Goal: Task Accomplishment & Management: Use online tool/utility

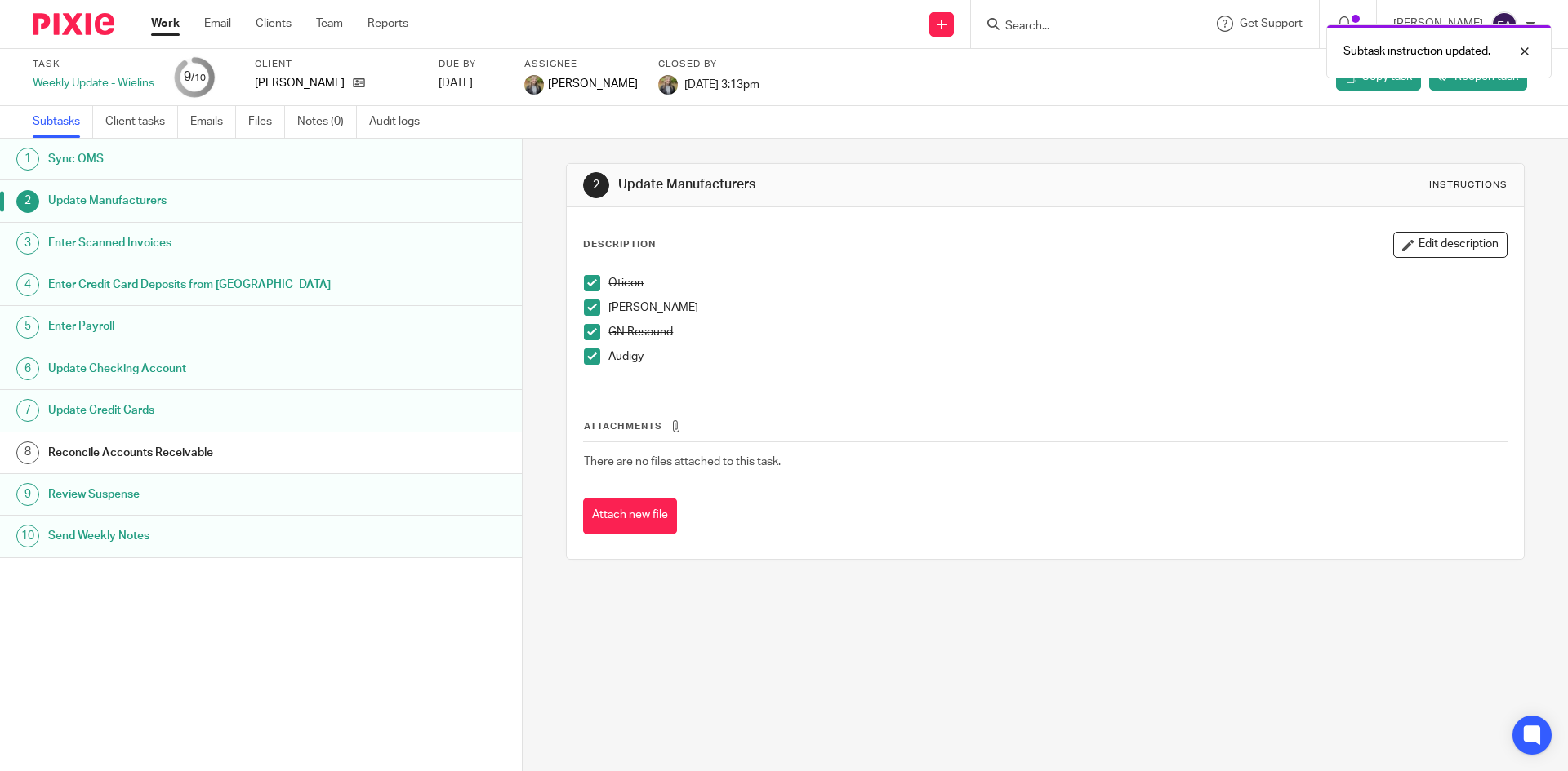
click at [1114, 23] on div "Subtask instruction updated." at bounding box center [1168, 47] width 768 height 62
click at [1070, 21] on div "Subtask instruction updated." at bounding box center [1168, 47] width 768 height 62
drag, startPoint x: 1040, startPoint y: 24, endPoint x: 1048, endPoint y: 26, distance: 8.2
click at [1041, 24] on div "Subtask instruction updated." at bounding box center [1168, 47] width 768 height 62
click at [1097, 22] on input "Search" at bounding box center [1076, 27] width 147 height 14
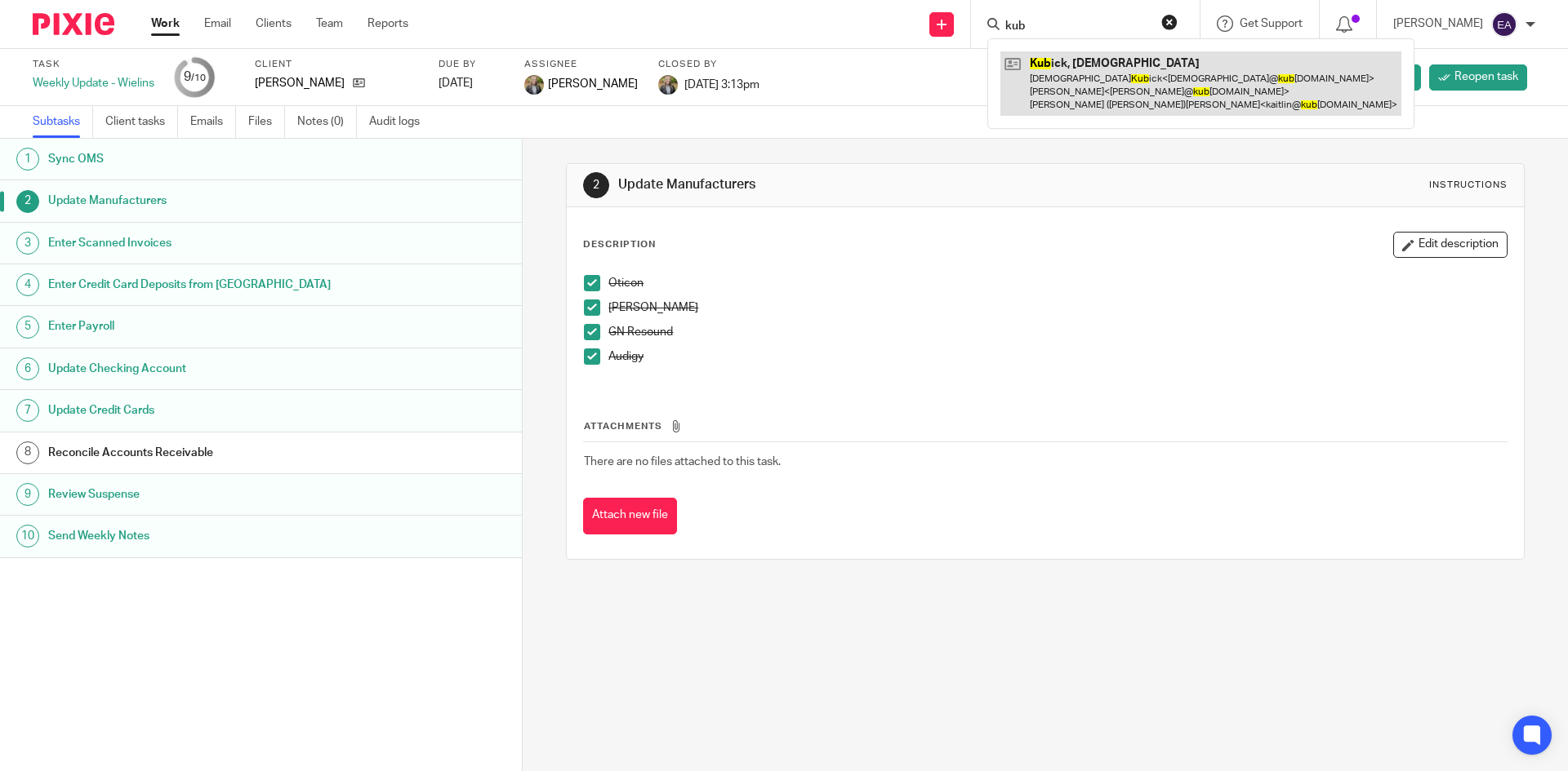
type input "kub"
click at [1108, 61] on link at bounding box center [1200, 83] width 401 height 64
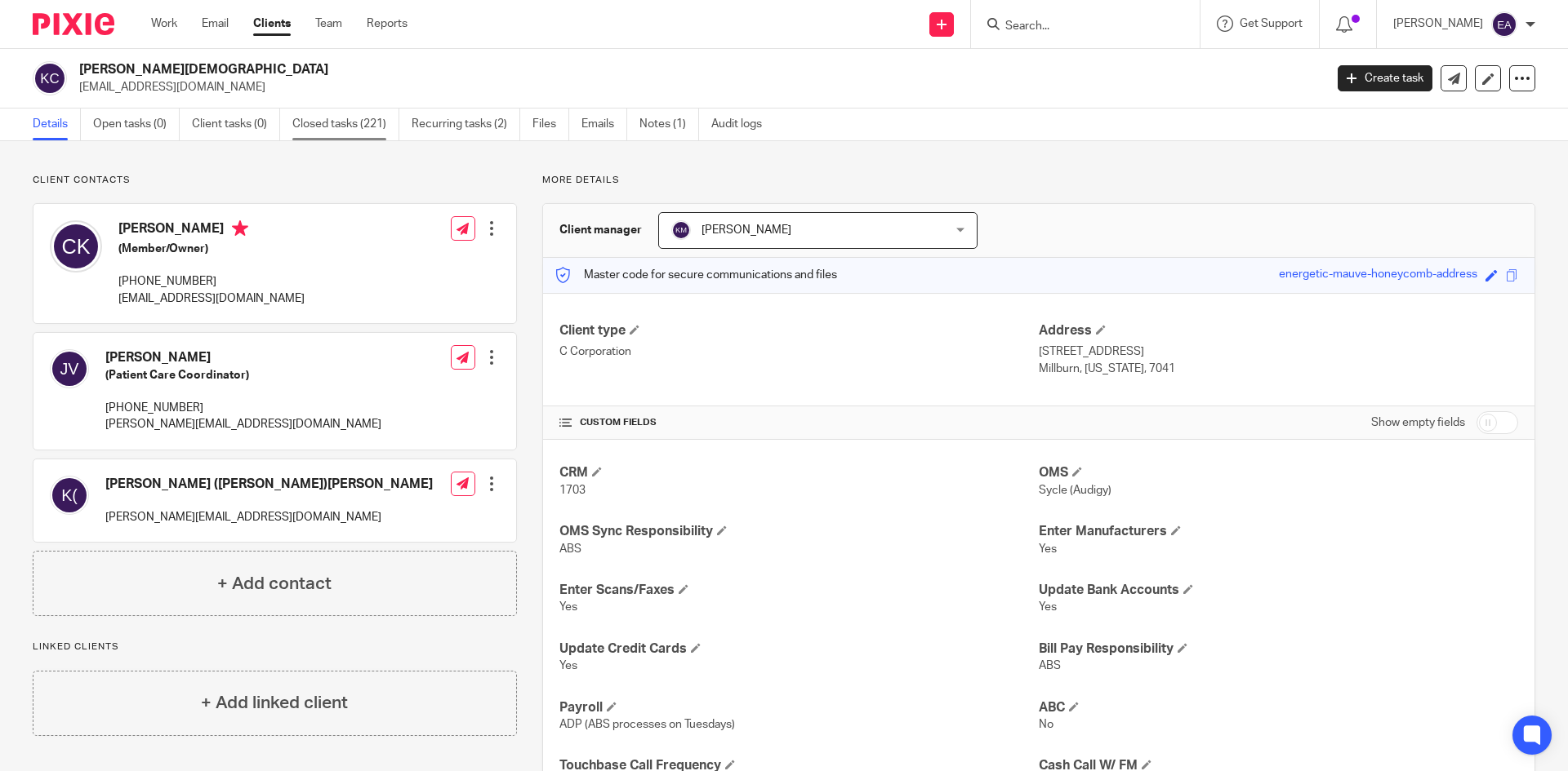
click at [339, 138] on link "Closed tasks (221)" at bounding box center [346, 124] width 107 height 32
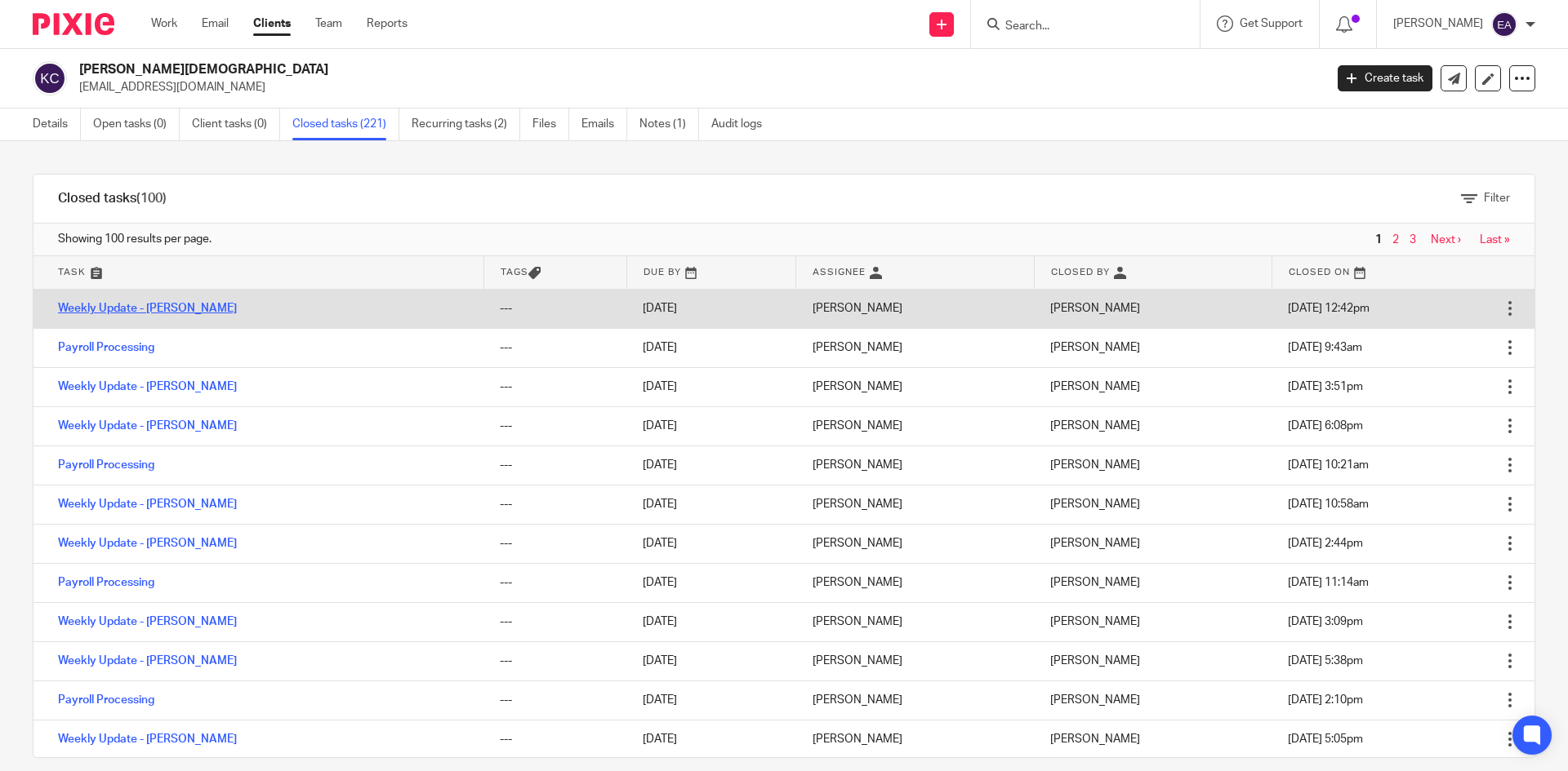
click at [162, 310] on link "Weekly Update - [PERSON_NAME]" at bounding box center [148, 309] width 179 height 12
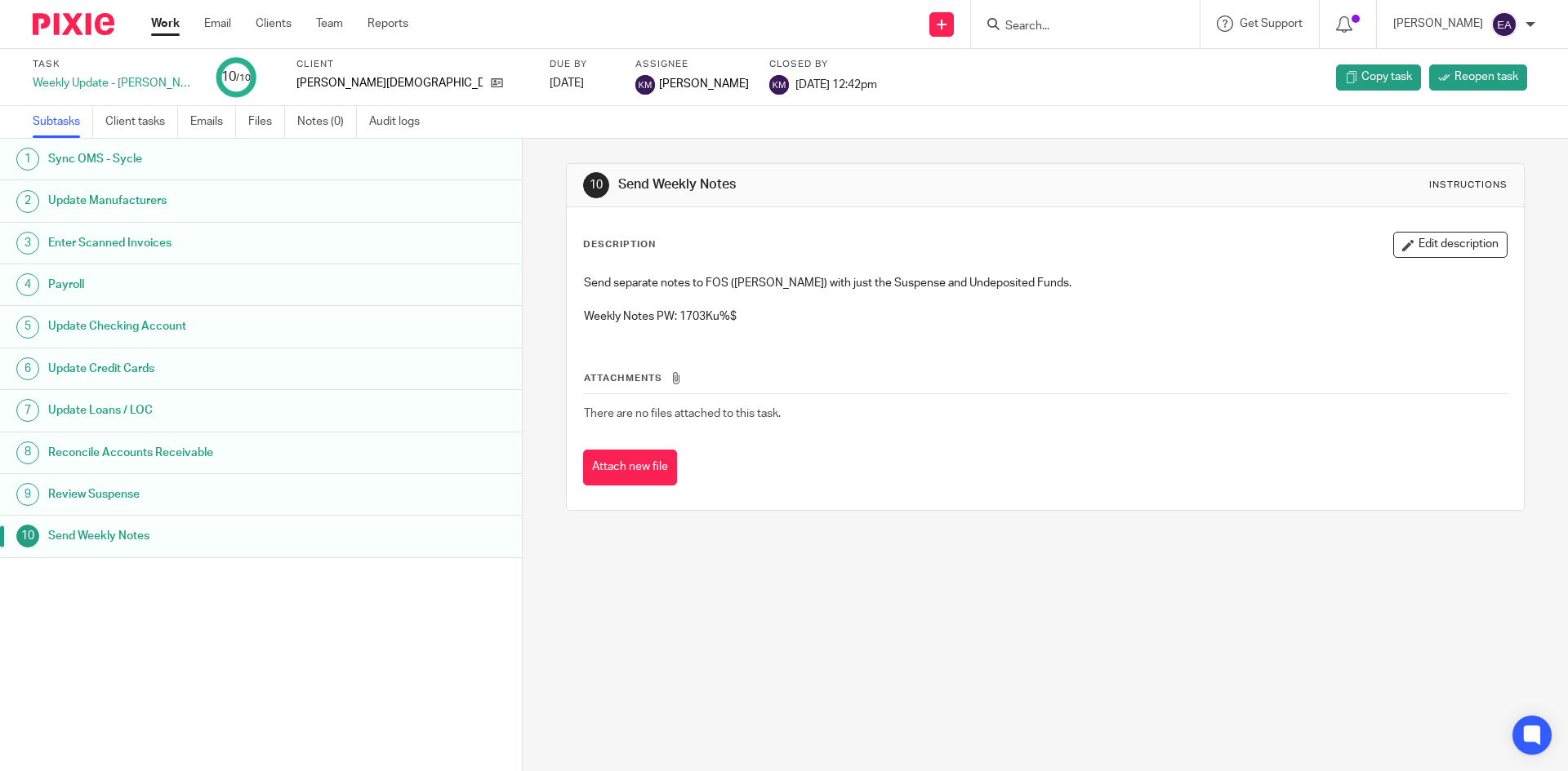
click at [130, 156] on h1 "Sync OMS - Sycle" at bounding box center [200, 158] width 305 height 24
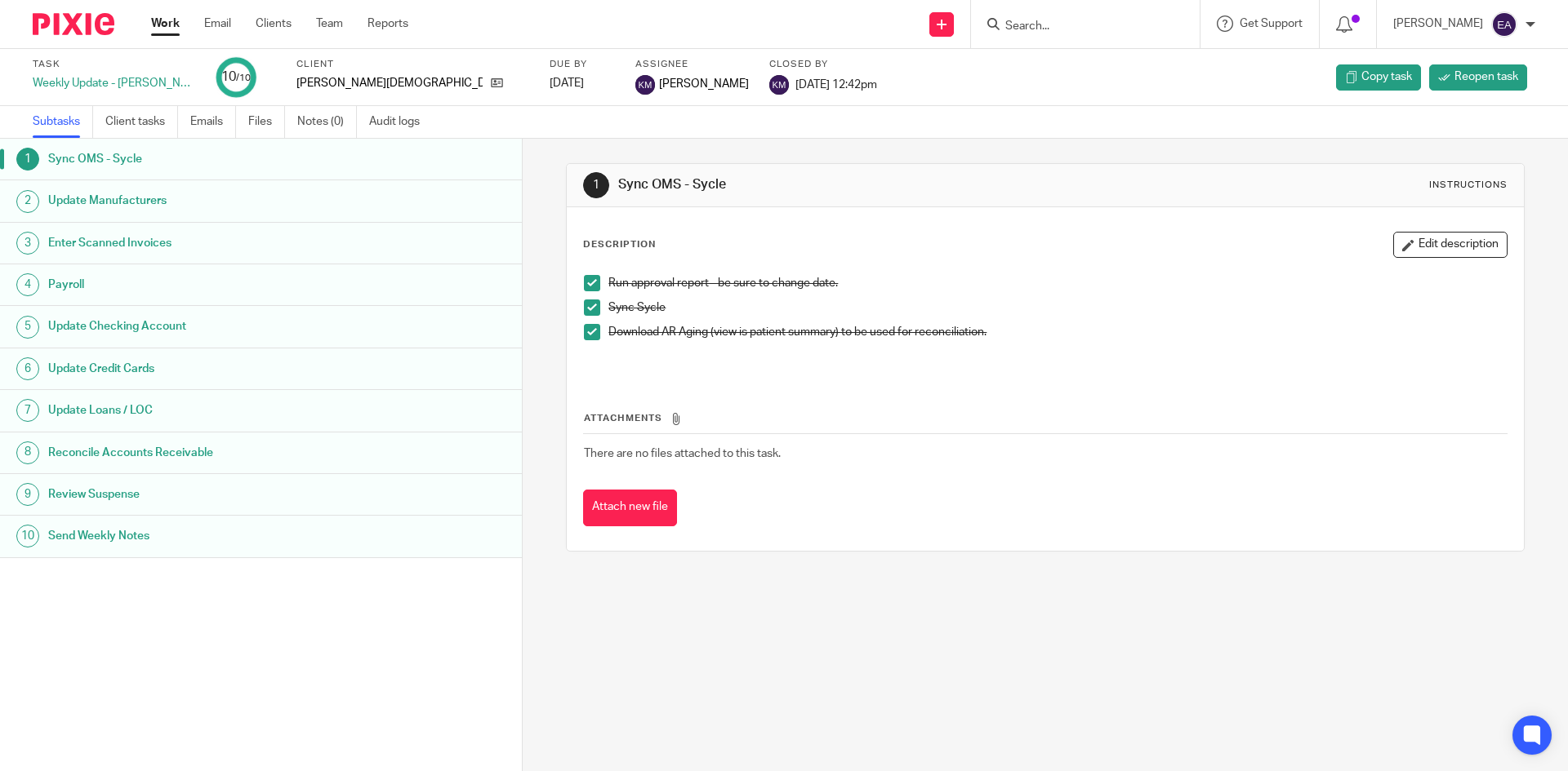
drag, startPoint x: 83, startPoint y: 209, endPoint x: 5, endPoint y: 237, distance: 82.9
click at [83, 209] on h1 "Update Manufacturers" at bounding box center [200, 200] width 305 height 24
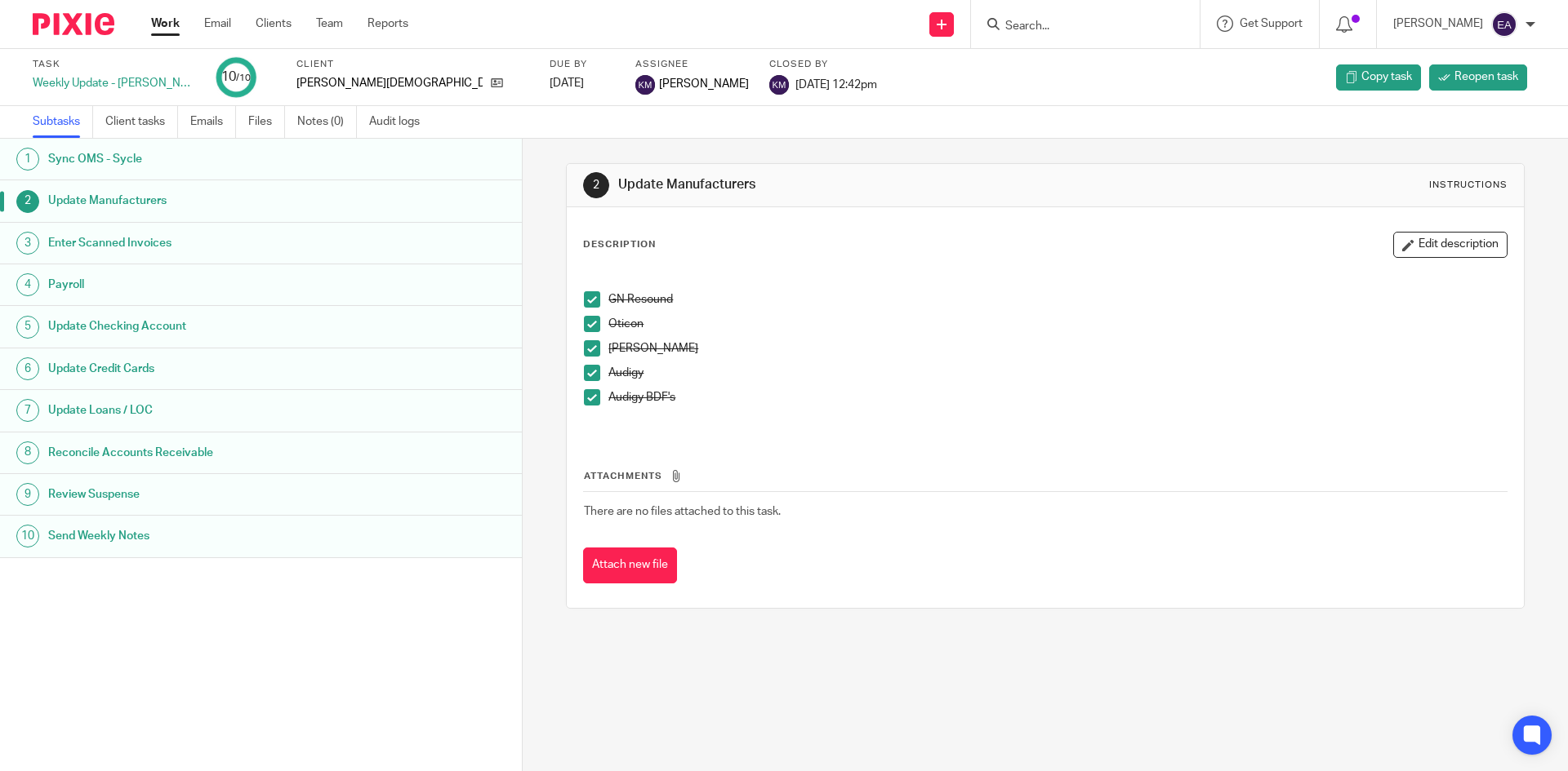
drag, startPoint x: 588, startPoint y: 299, endPoint x: 588, endPoint y: 325, distance: 26.0
click at [588, 299] on span at bounding box center [592, 300] width 16 height 16
click at [588, 329] on span at bounding box center [592, 324] width 16 height 16
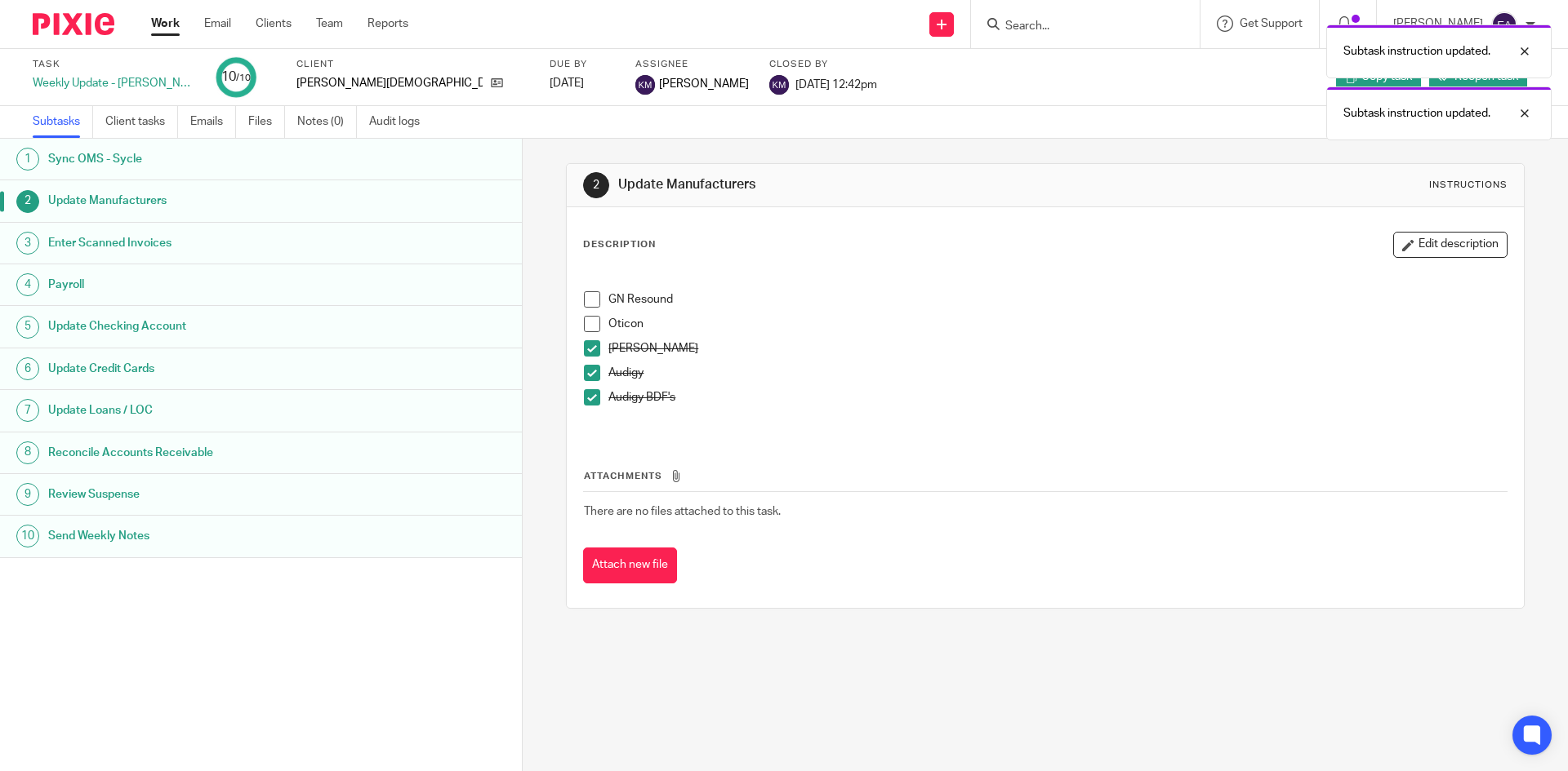
click at [586, 357] on span at bounding box center [592, 348] width 16 height 16
click at [587, 376] on span at bounding box center [592, 373] width 16 height 16
click at [587, 401] on span at bounding box center [592, 397] width 16 height 16
click at [591, 301] on span at bounding box center [592, 300] width 16 height 16
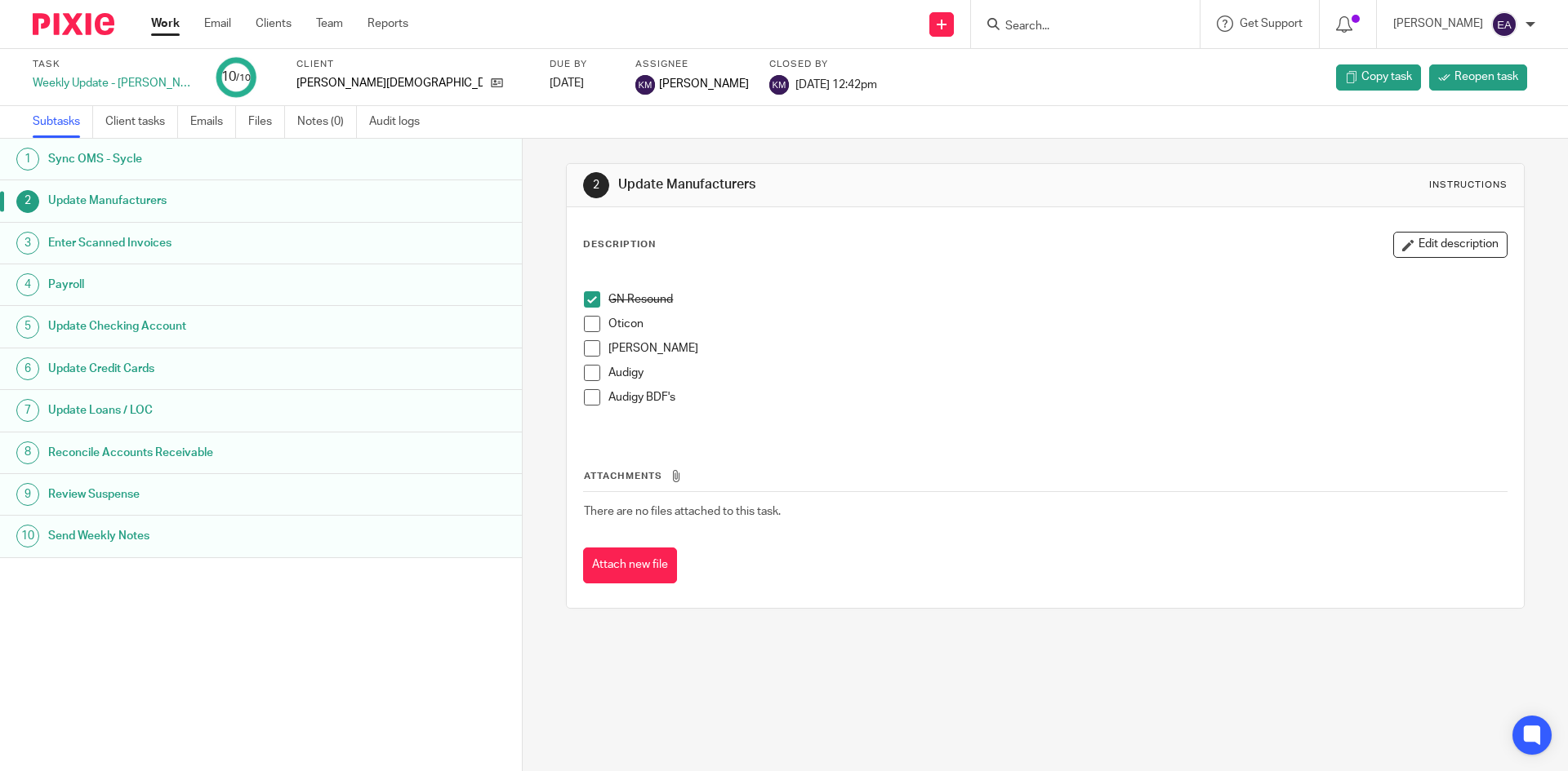
click at [592, 319] on span at bounding box center [592, 324] width 16 height 16
click at [590, 350] on span at bounding box center [592, 348] width 16 height 16
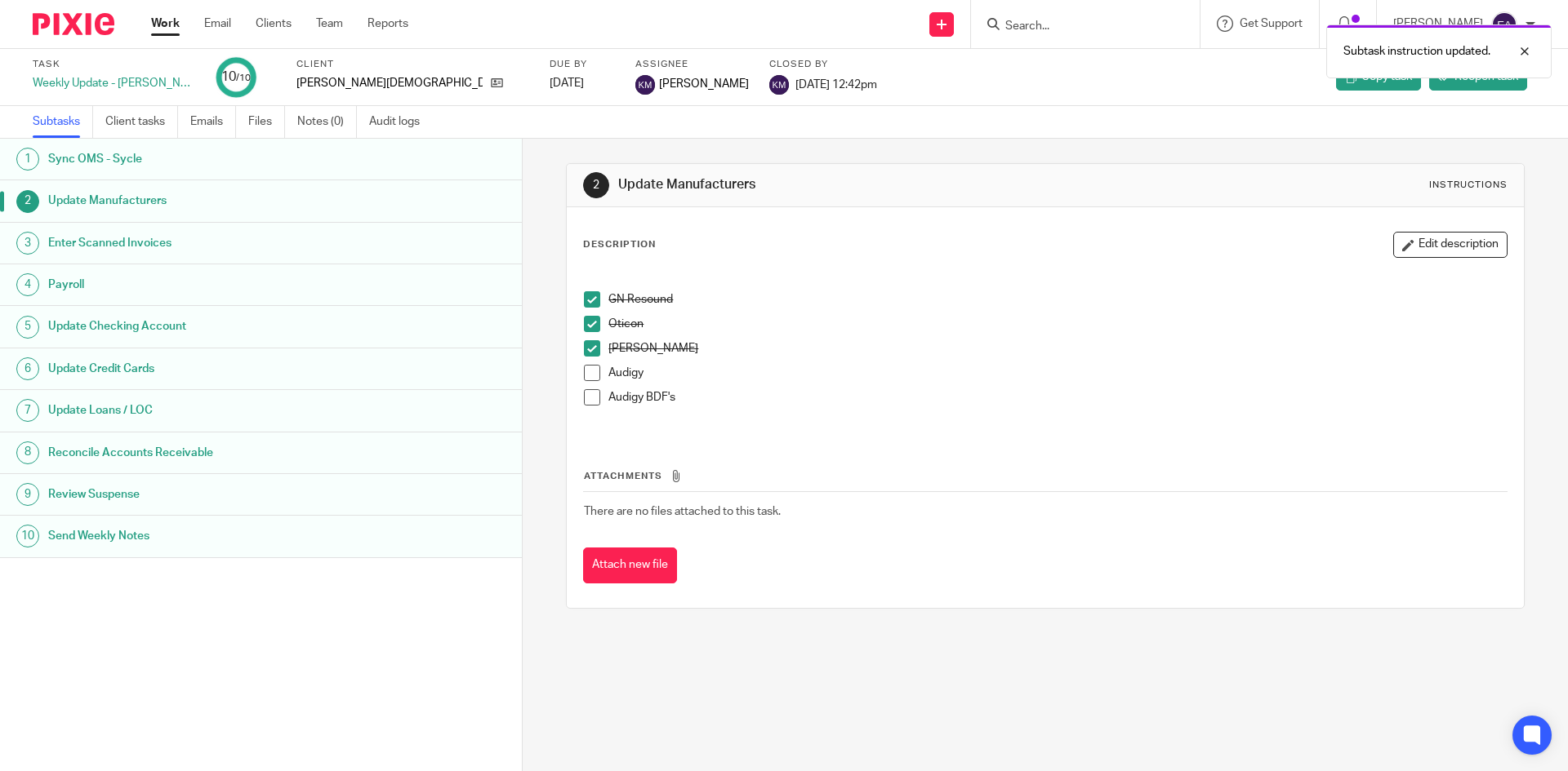
click at [584, 367] on span at bounding box center [592, 373] width 16 height 16
click at [123, 247] on h1 "Enter Scanned Invoices" at bounding box center [200, 243] width 305 height 24
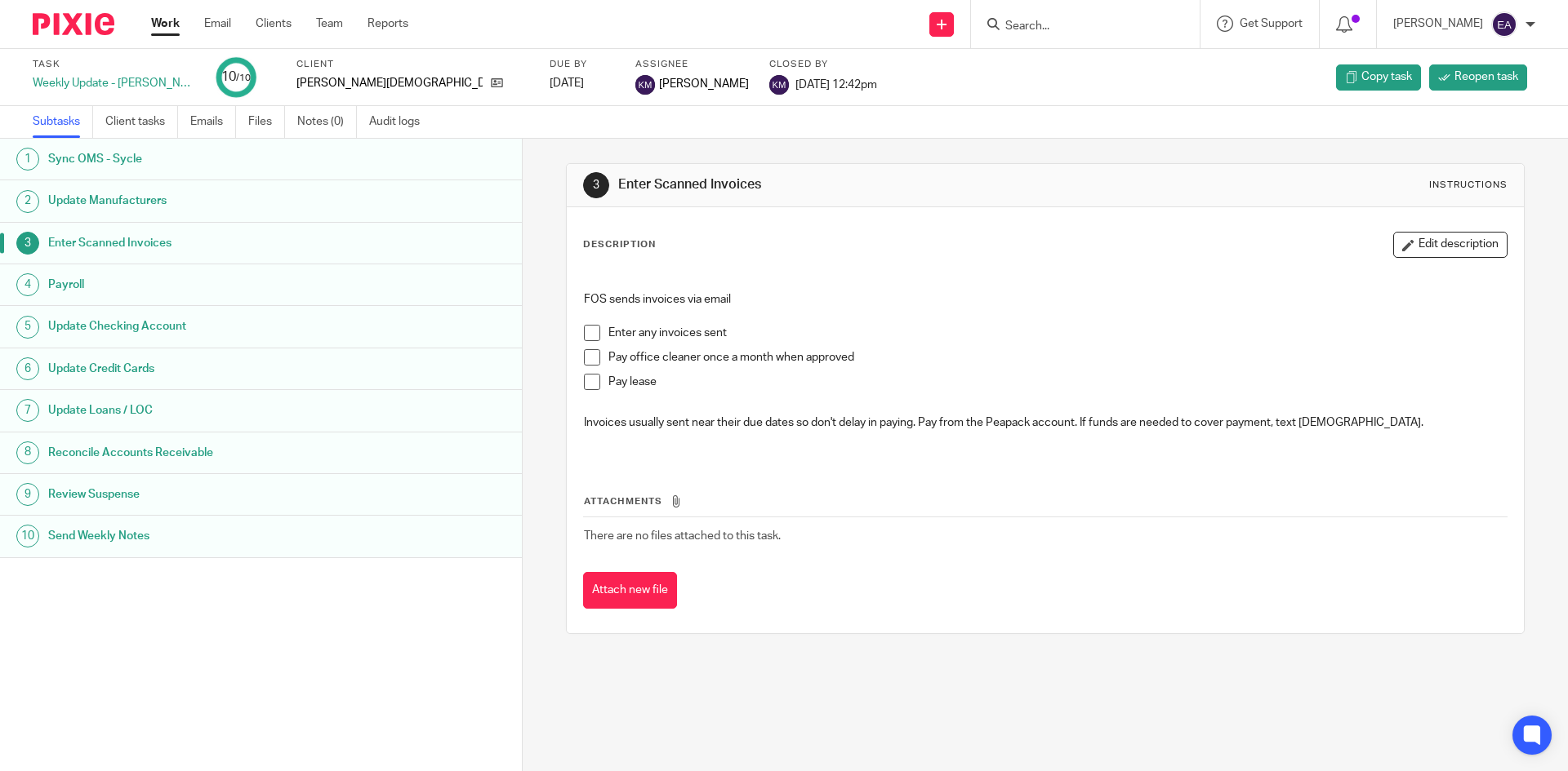
click at [104, 333] on h1 "Update Checking Account" at bounding box center [200, 326] width 305 height 24
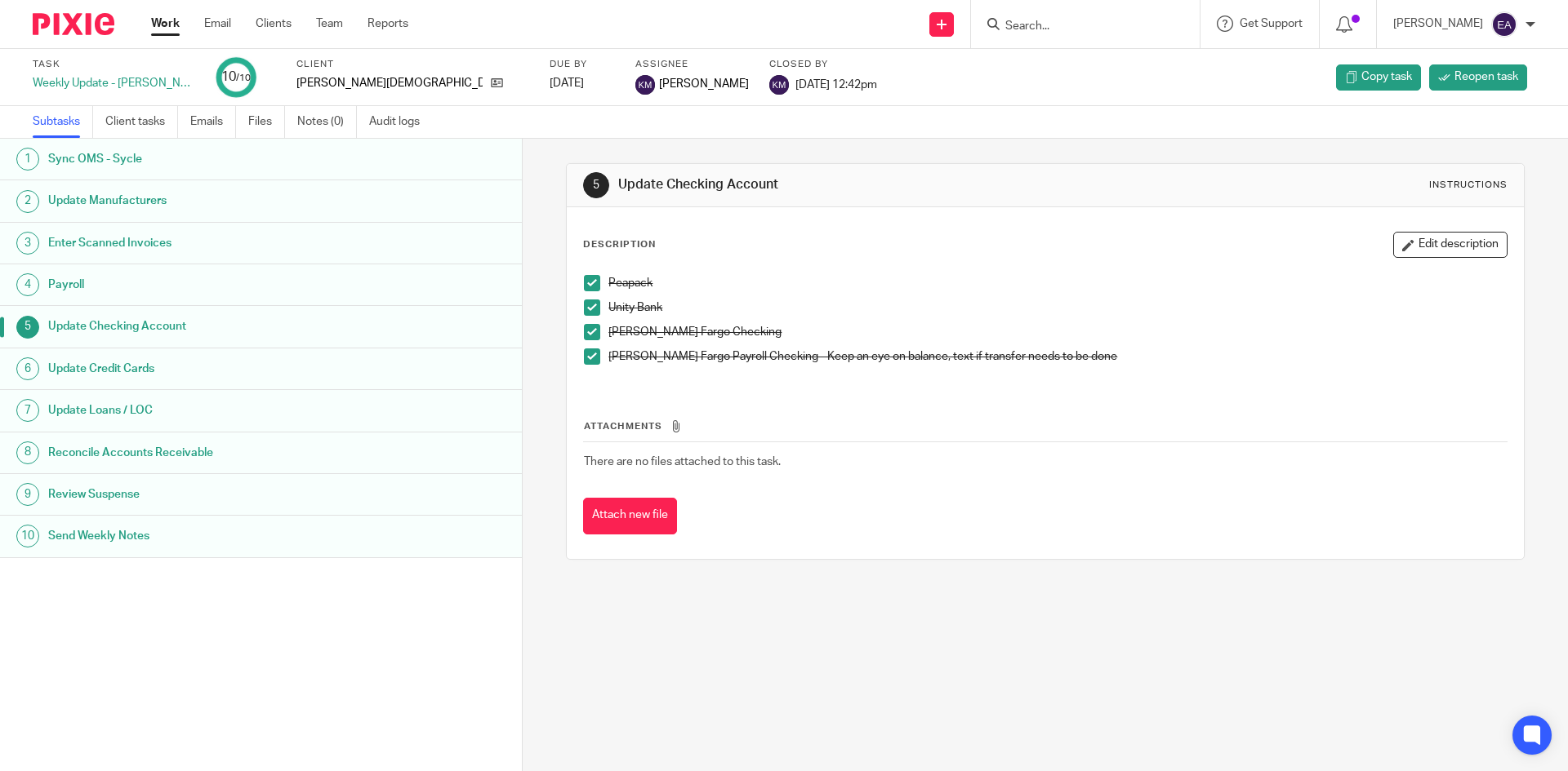
click at [143, 370] on h1 "Update Credit Cards" at bounding box center [200, 368] width 305 height 24
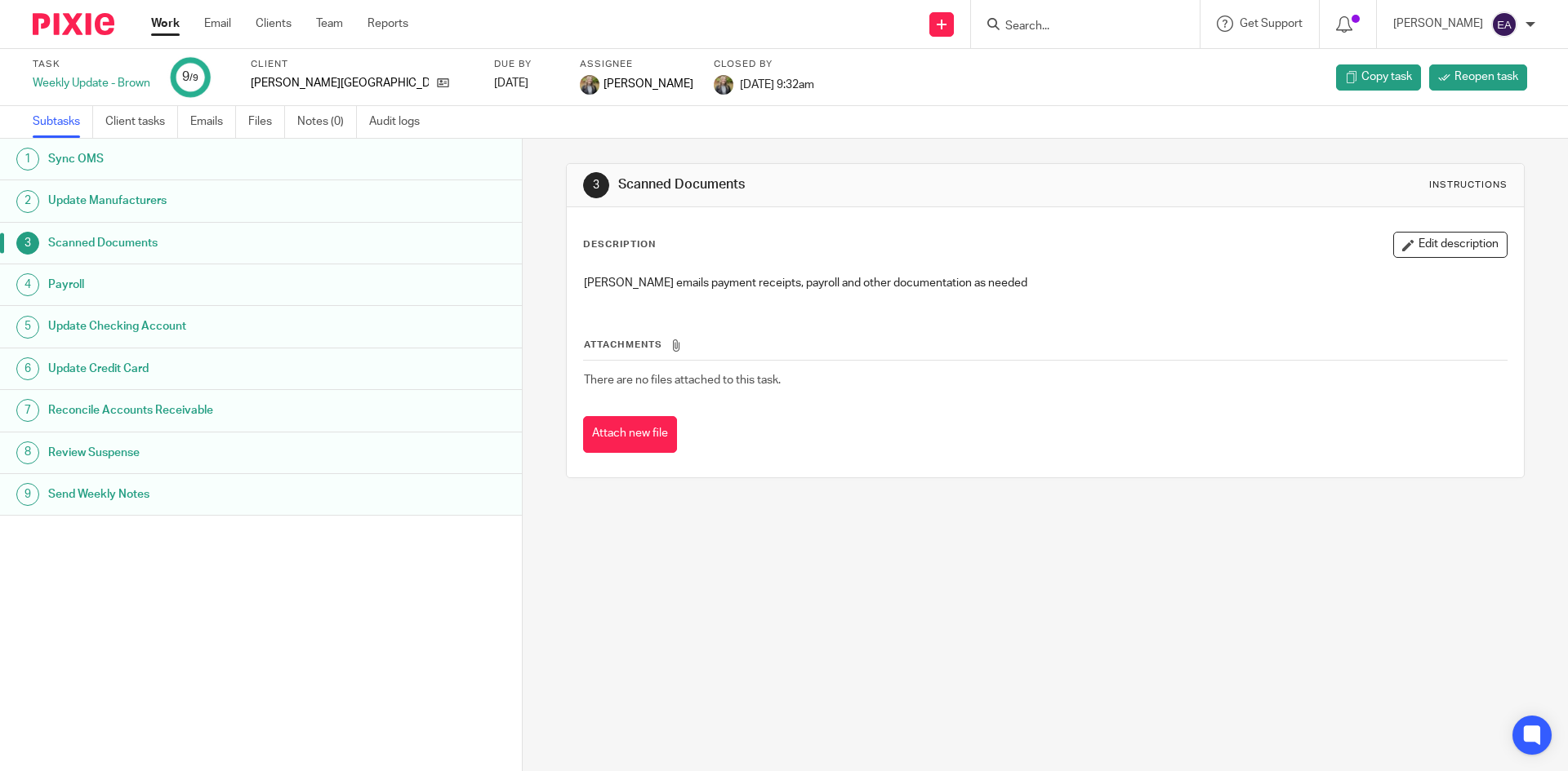
click at [128, 366] on h1 "Update Credit Card" at bounding box center [200, 368] width 305 height 24
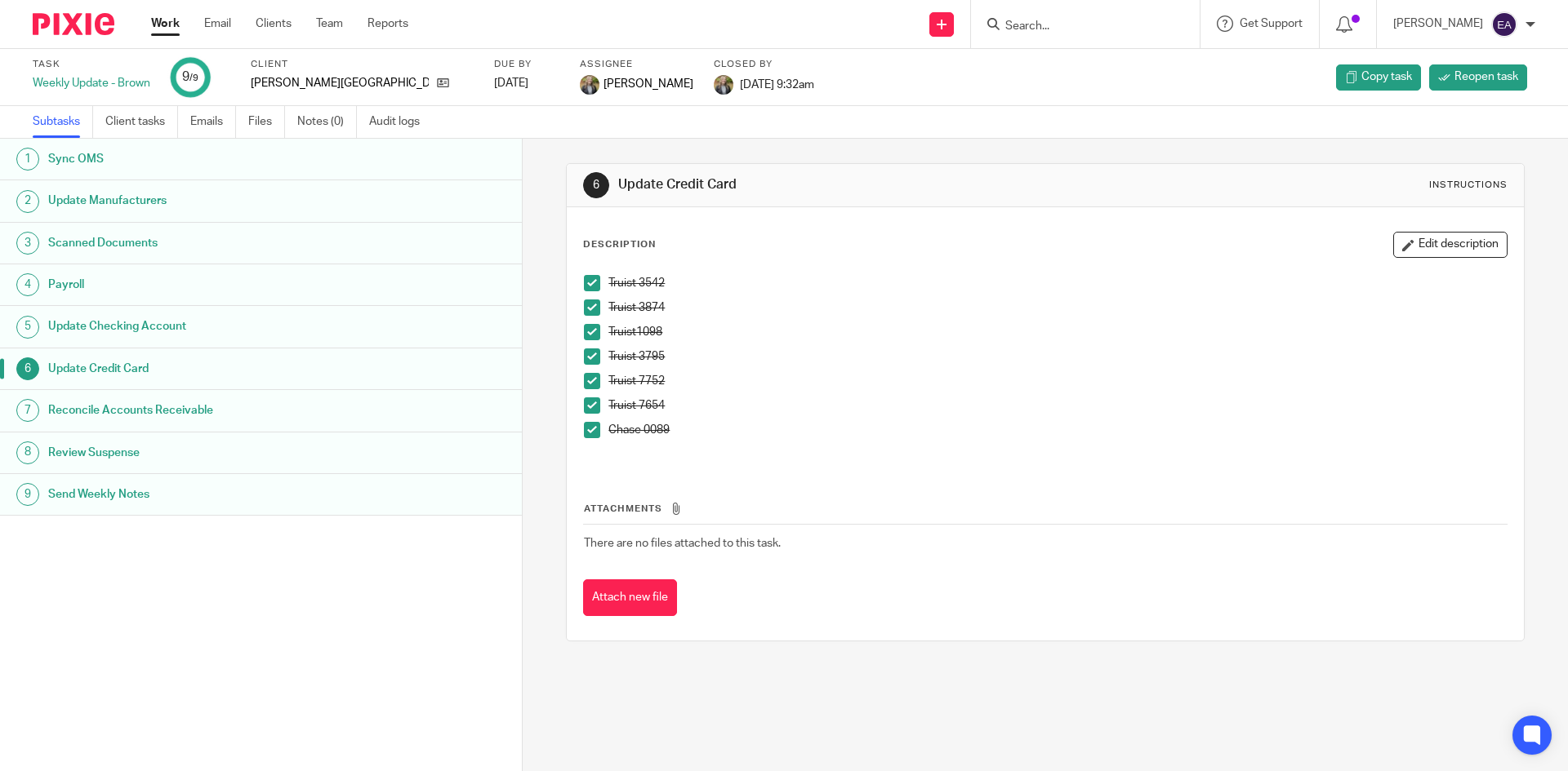
click at [1070, 30] on input "Search" at bounding box center [1076, 27] width 147 height 14
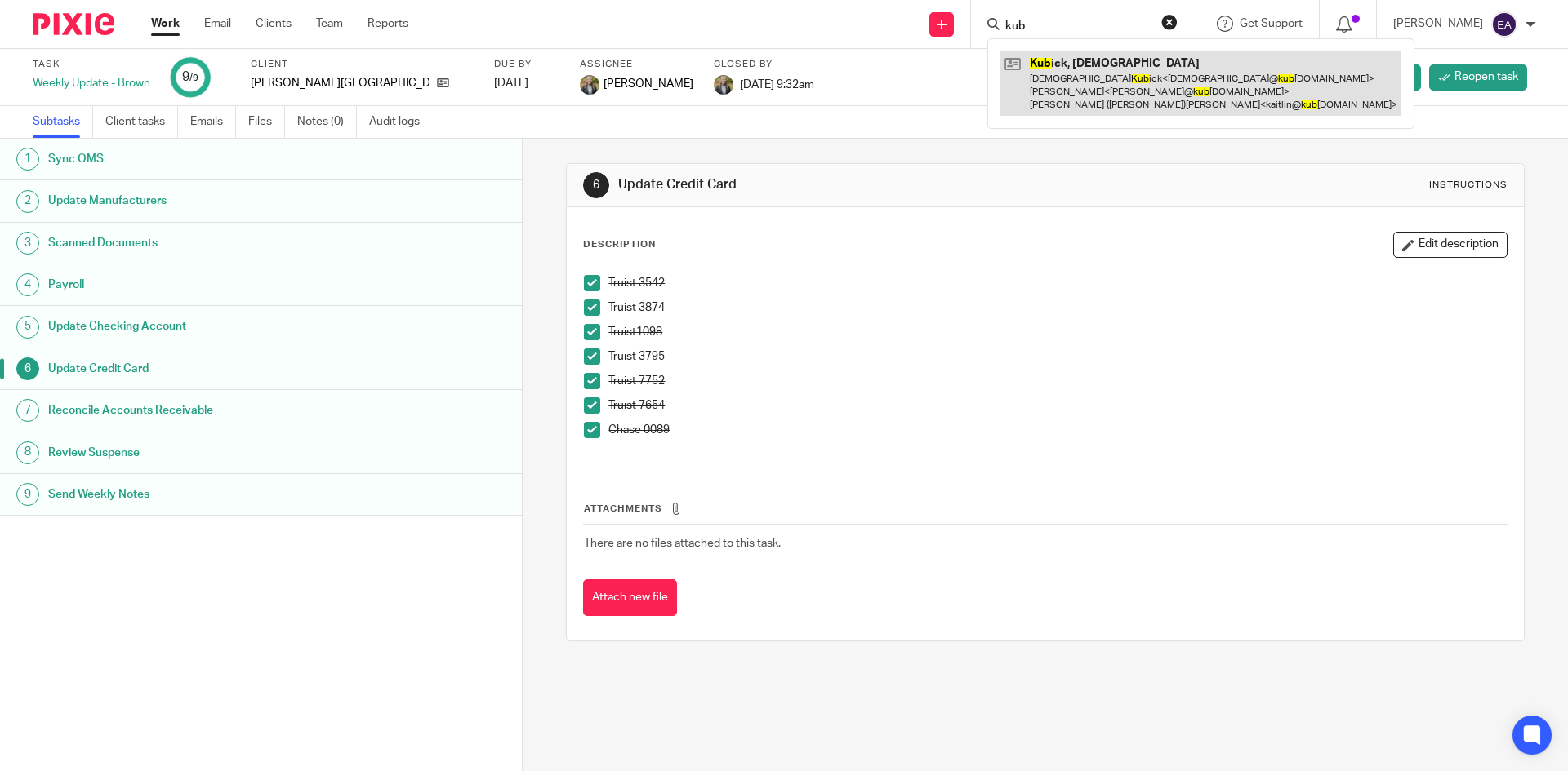
type input "kub"
click at [1071, 100] on link at bounding box center [1200, 83] width 401 height 64
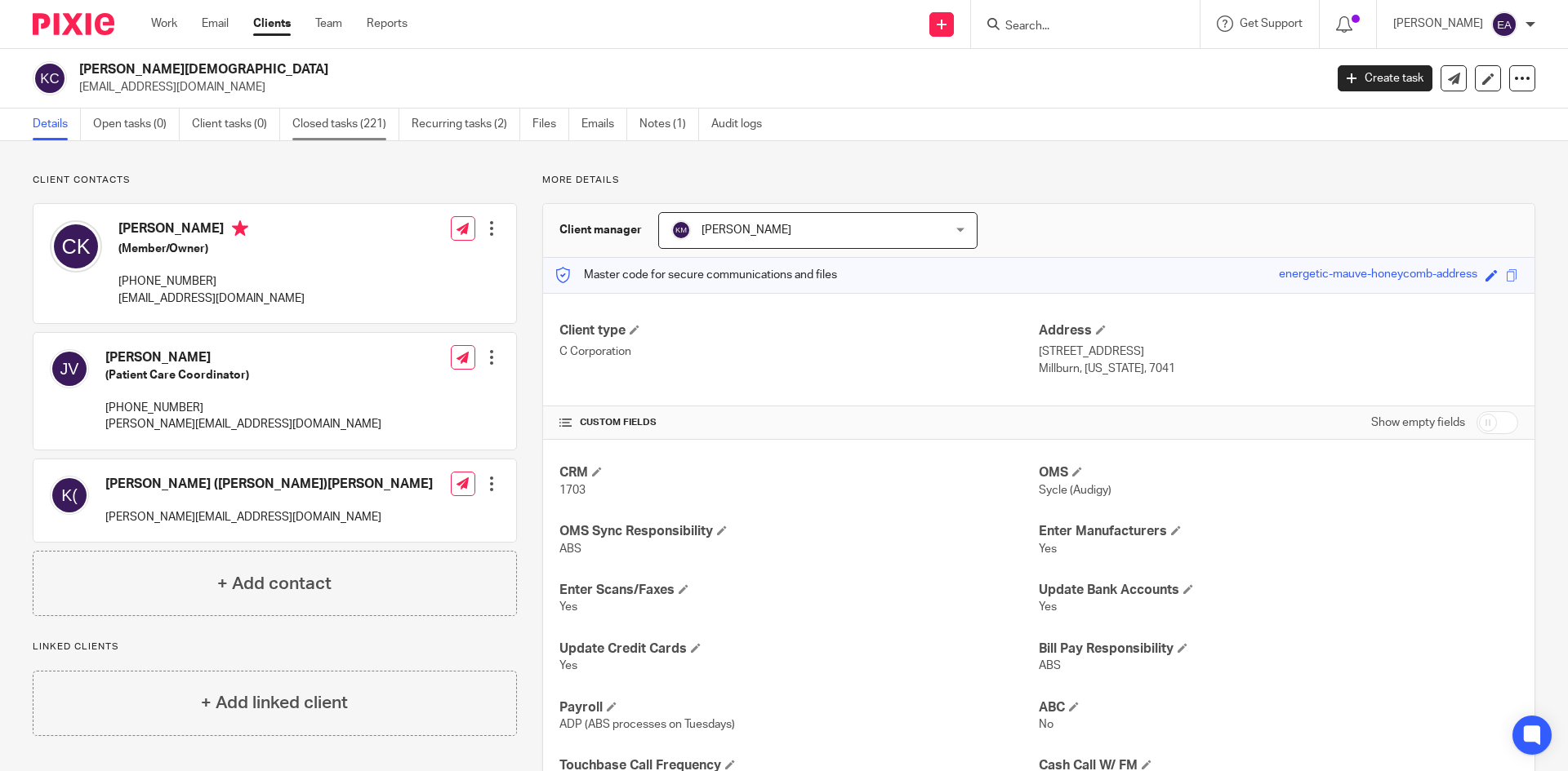
click at [294, 128] on link "Closed tasks (221)" at bounding box center [346, 124] width 107 height 32
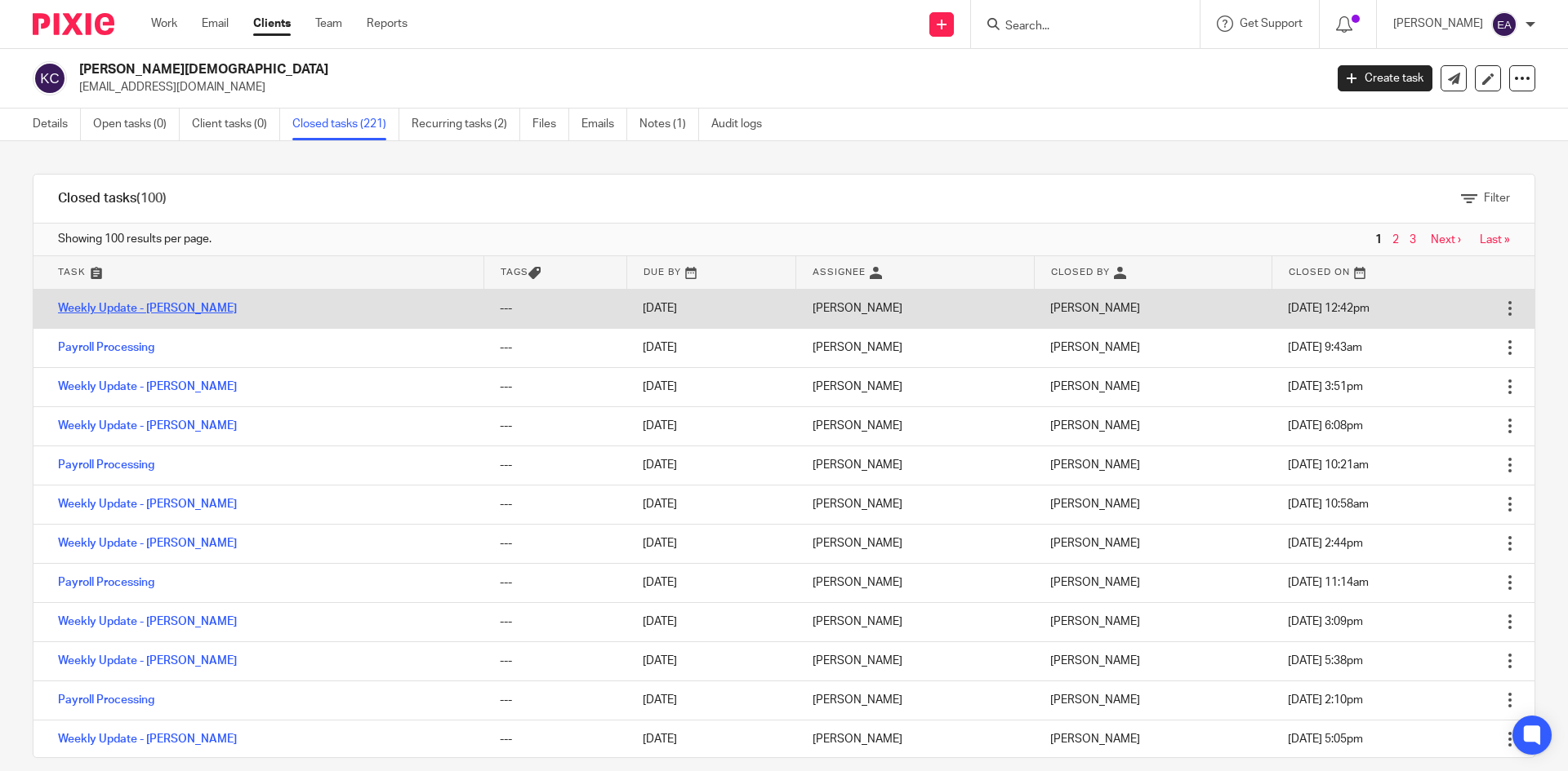
click at [116, 309] on link "Weekly Update - [PERSON_NAME]" at bounding box center [148, 309] width 179 height 12
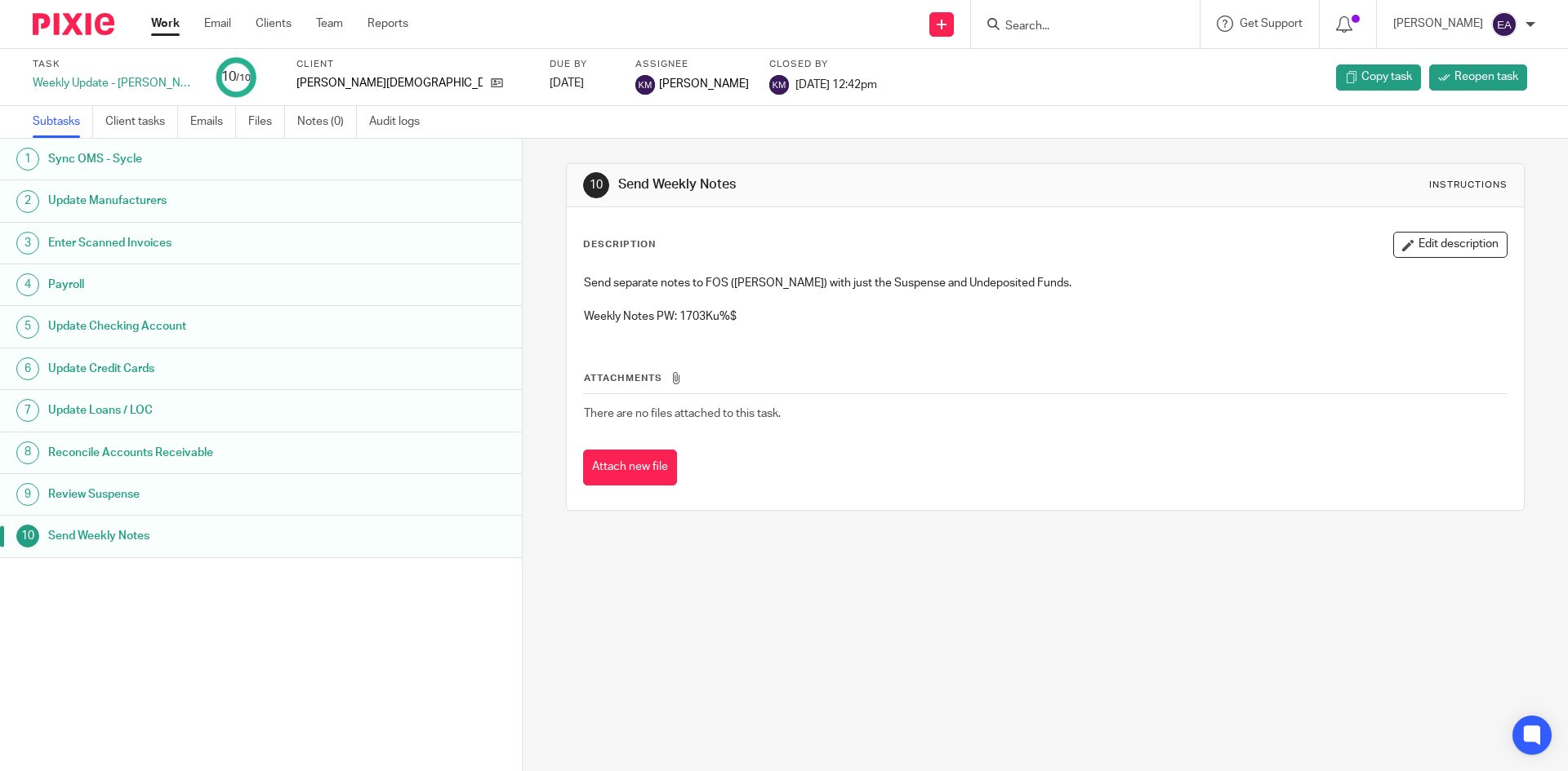
click at [139, 362] on h1 "Update Credit Cards" at bounding box center [200, 368] width 305 height 24
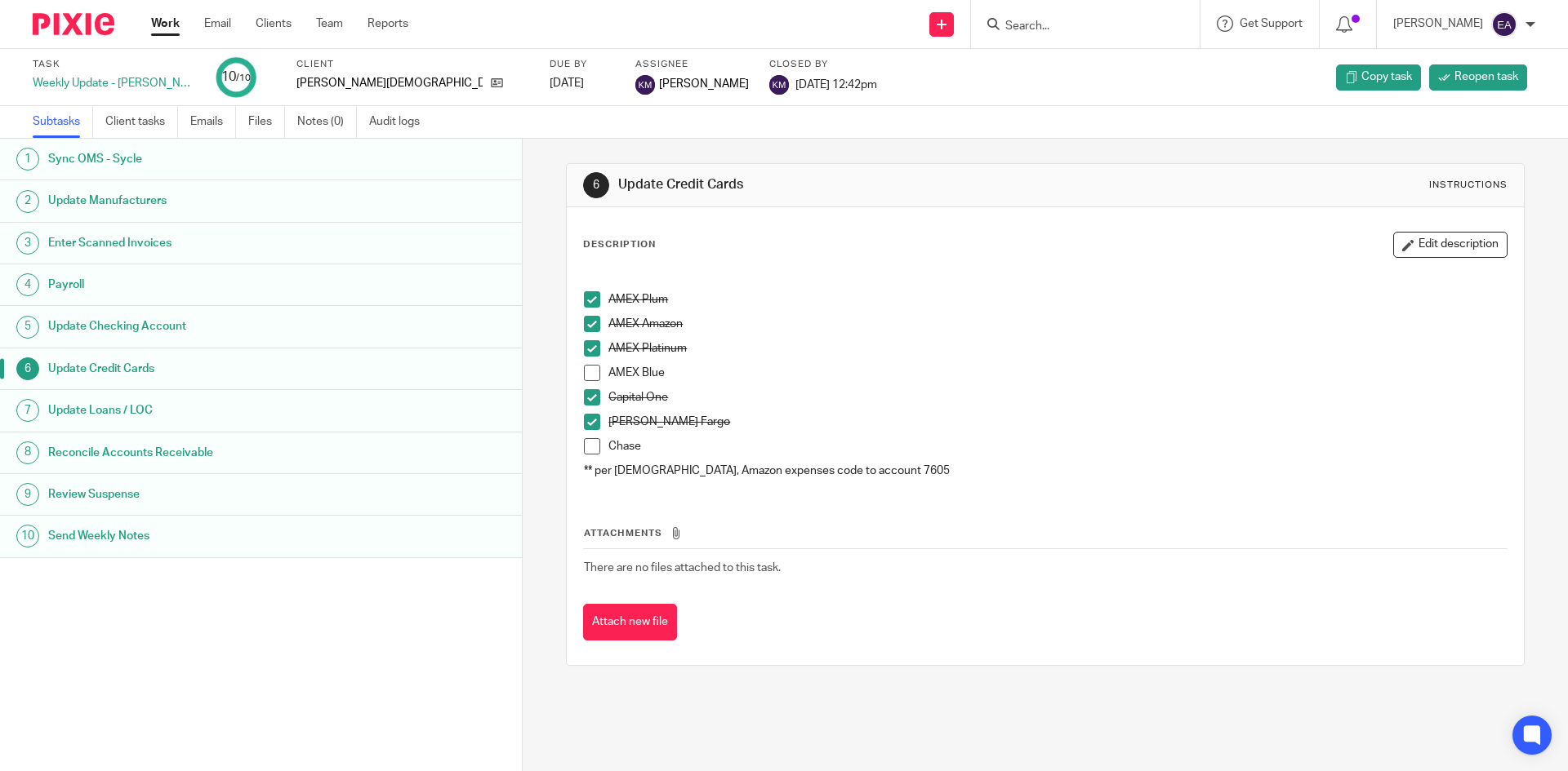
click at [585, 343] on span at bounding box center [592, 348] width 16 height 16
click at [584, 300] on span at bounding box center [592, 300] width 16 height 16
click at [584, 341] on span at bounding box center [592, 348] width 16 height 16
click at [578, 303] on div "AMEX Plum AMEX Amazon AMEX Platinum AMEX Blue Capital One [PERSON_NAME] Fargo C…" at bounding box center [1045, 379] width 938 height 225
click at [584, 303] on span at bounding box center [592, 300] width 16 height 16
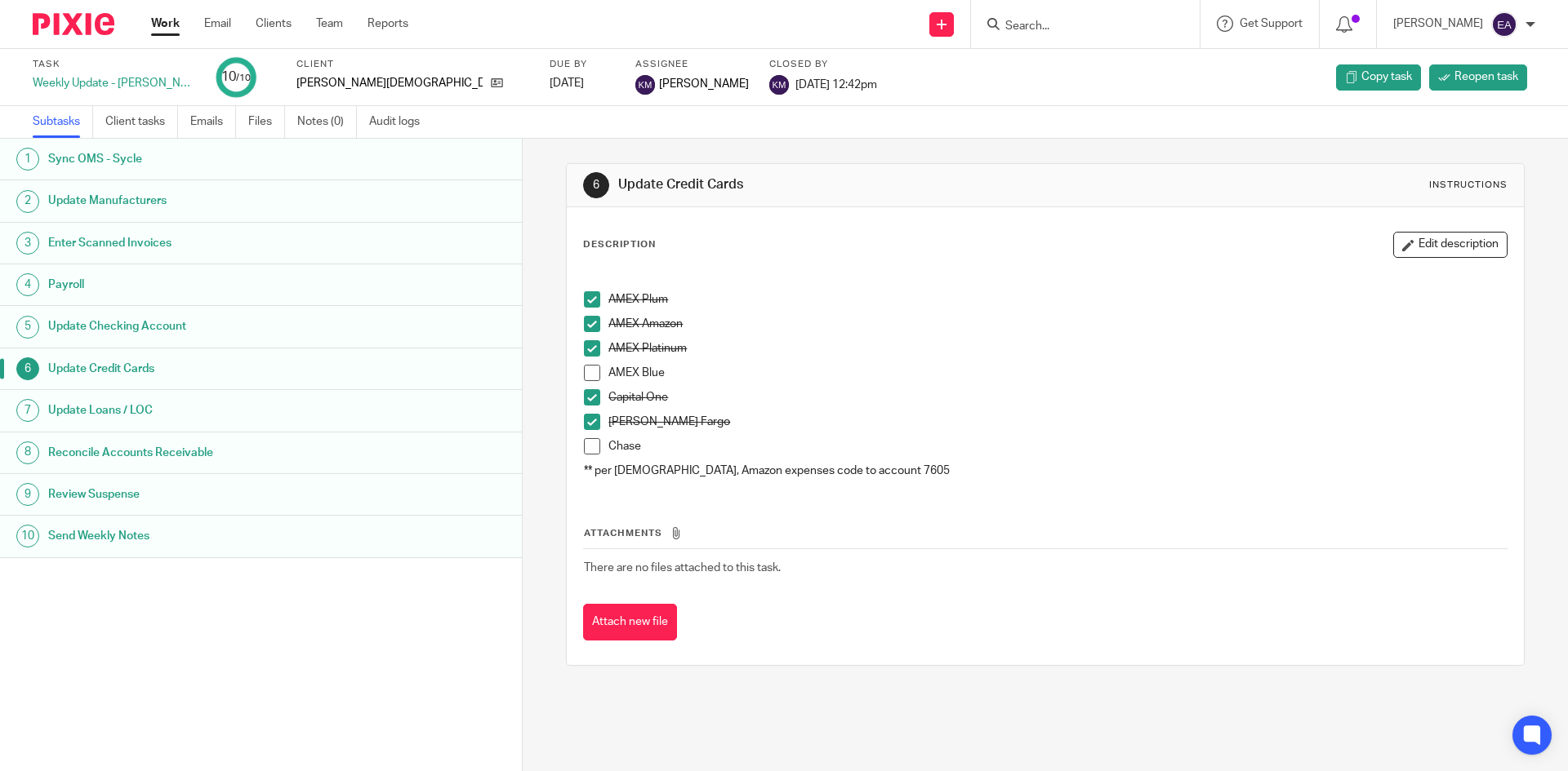
click at [142, 458] on h1 "Reconcile Accounts Receivable" at bounding box center [200, 452] width 305 height 24
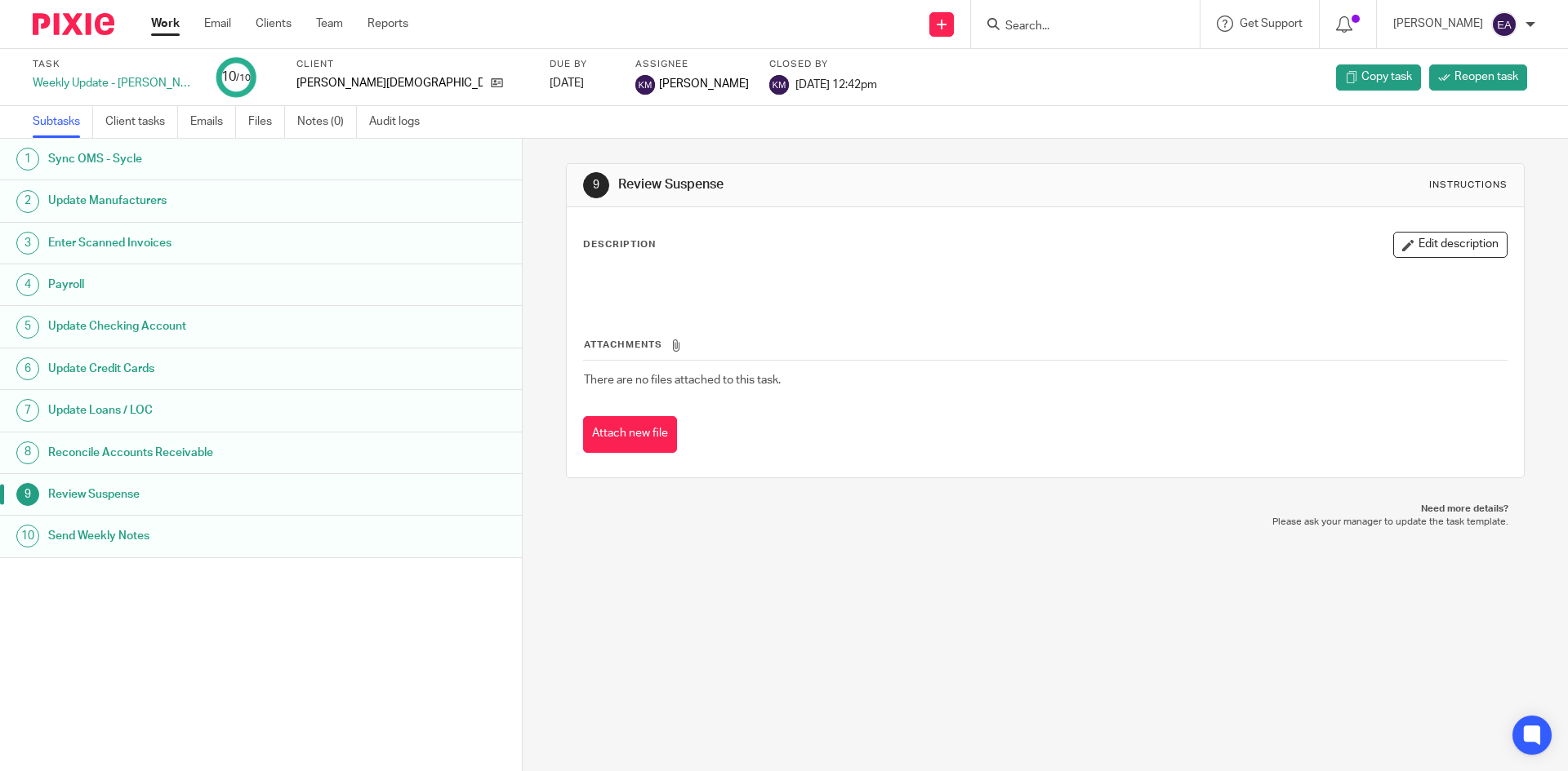
click at [116, 533] on h1 "Send Weekly Notes" at bounding box center [200, 536] width 305 height 24
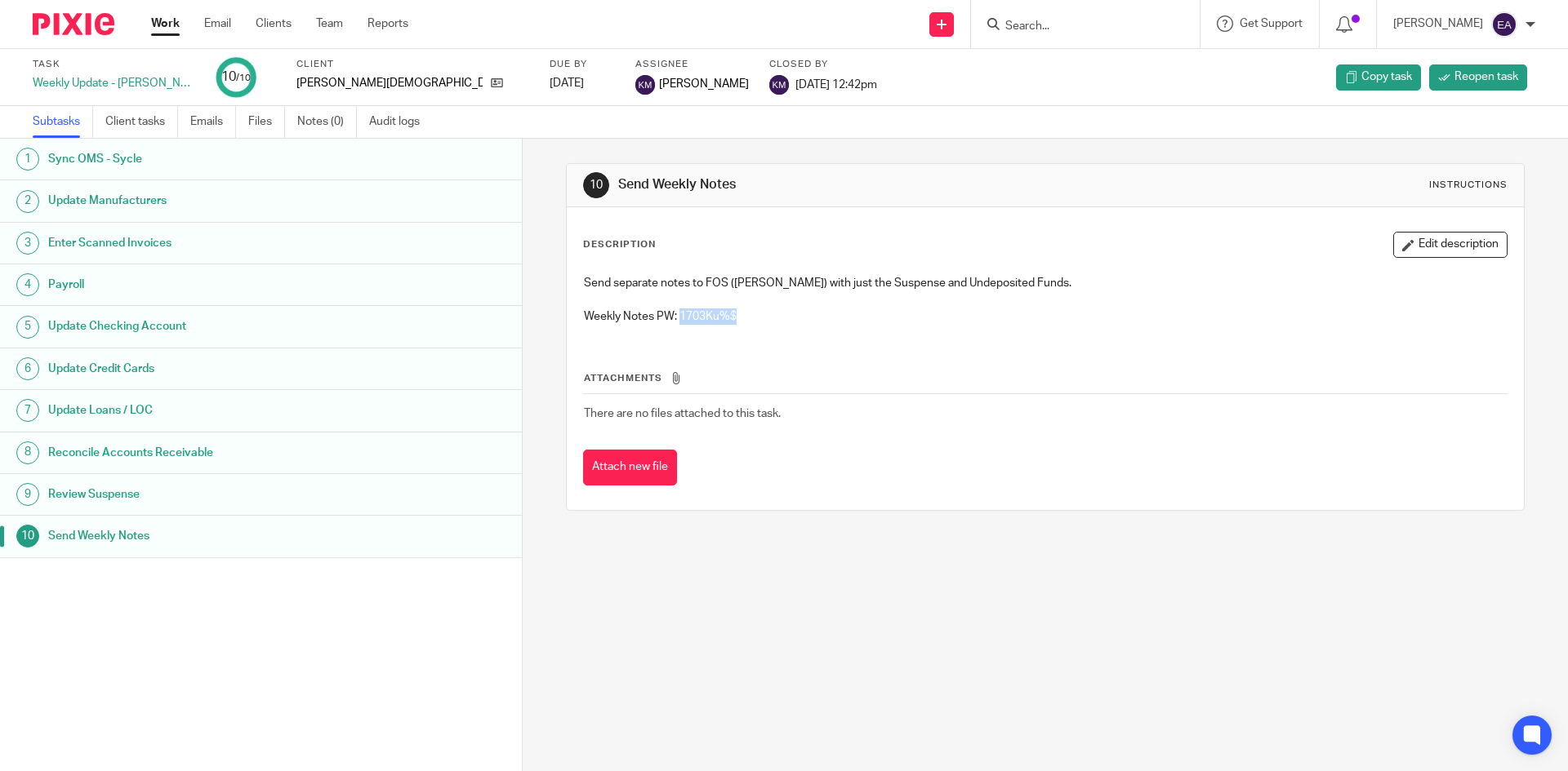
drag, startPoint x: 741, startPoint y: 317, endPoint x: 676, endPoint y: 312, distance: 65.2
click at [676, 312] on p "Weekly Notes PW: 1703Ku%$" at bounding box center [1045, 317] width 922 height 16
copy p "1703Ku%$"
